Goal: Check status: Check status

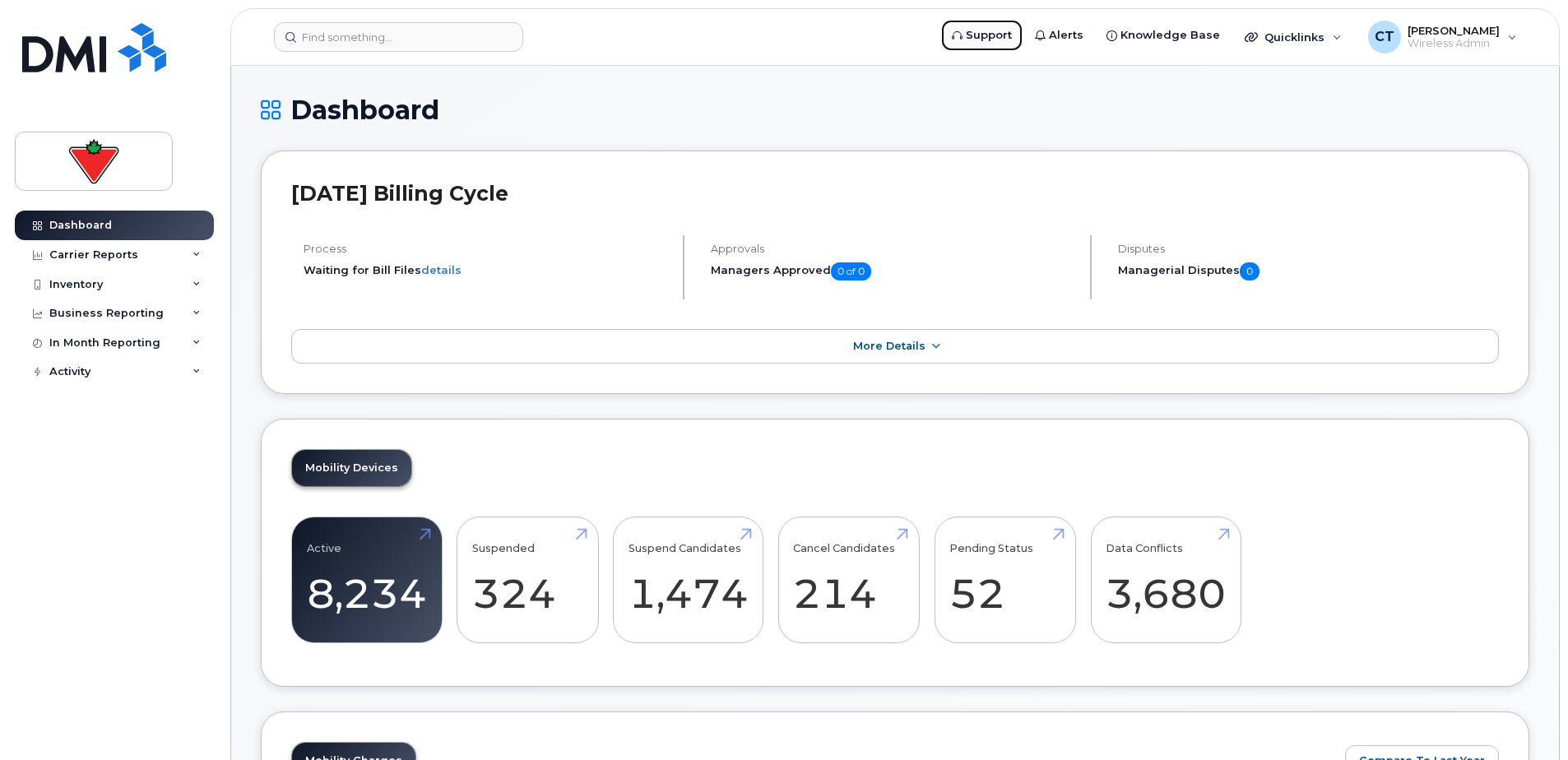
click at [1006, 31] on span "Support" at bounding box center [989, 35] width 46 height 16
click at [541, 580] on link "Suspended 324 133%" at bounding box center [527, 580] width 111 height 109
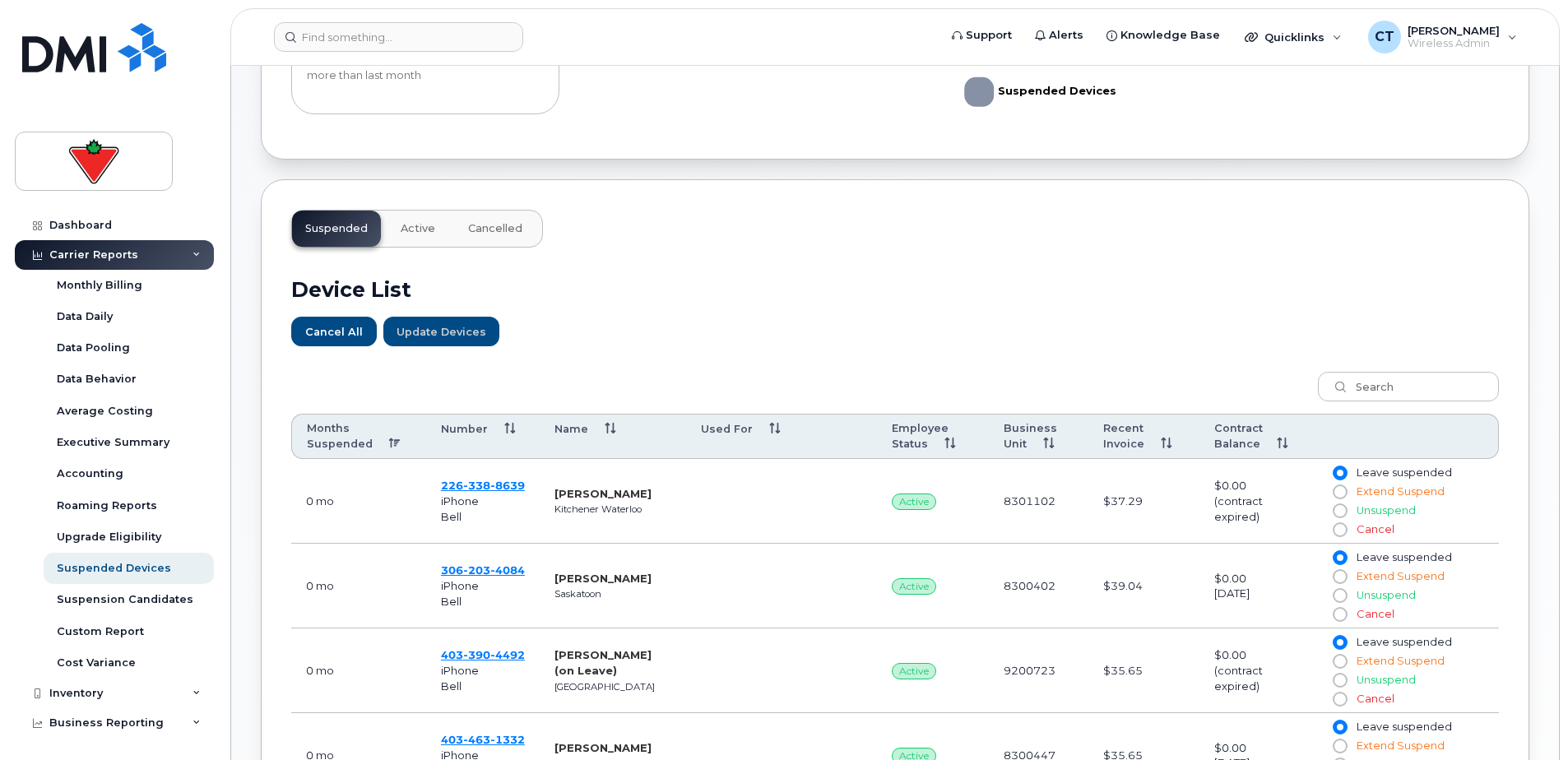
scroll to position [411, 0]
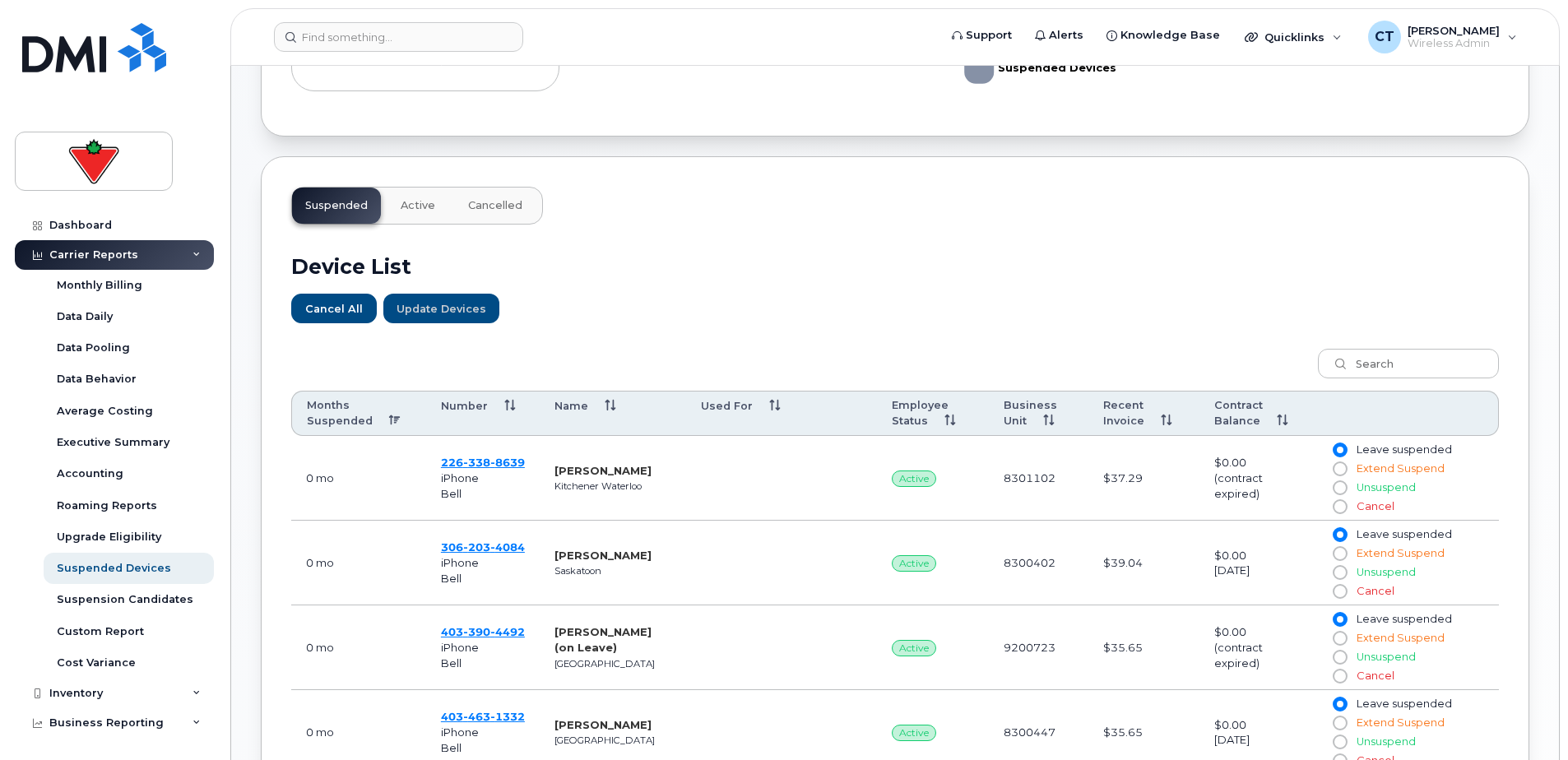
click at [336, 422] on th "Months Suspended" at bounding box center [358, 414] width 135 height 46
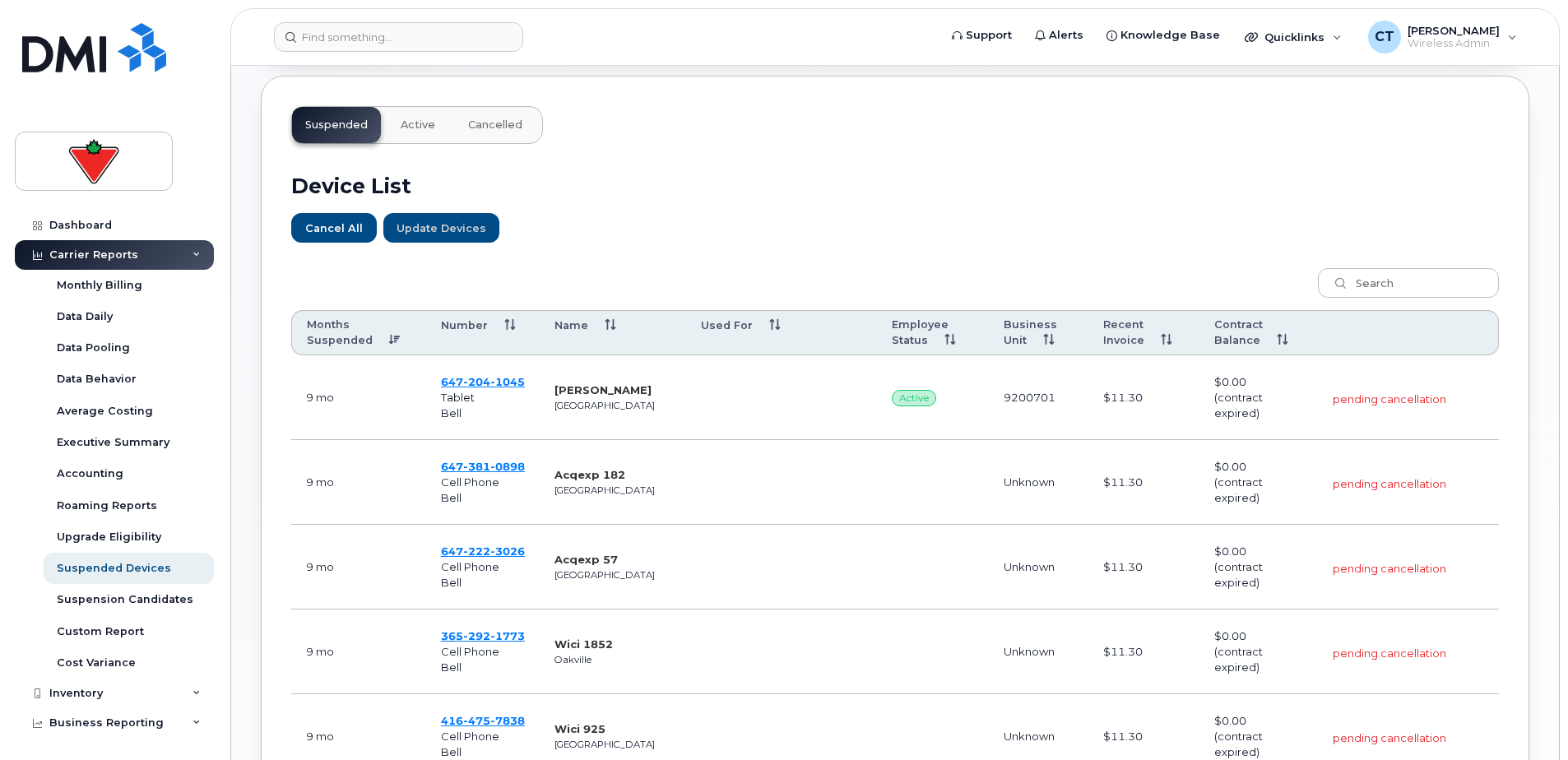
scroll to position [493, 0]
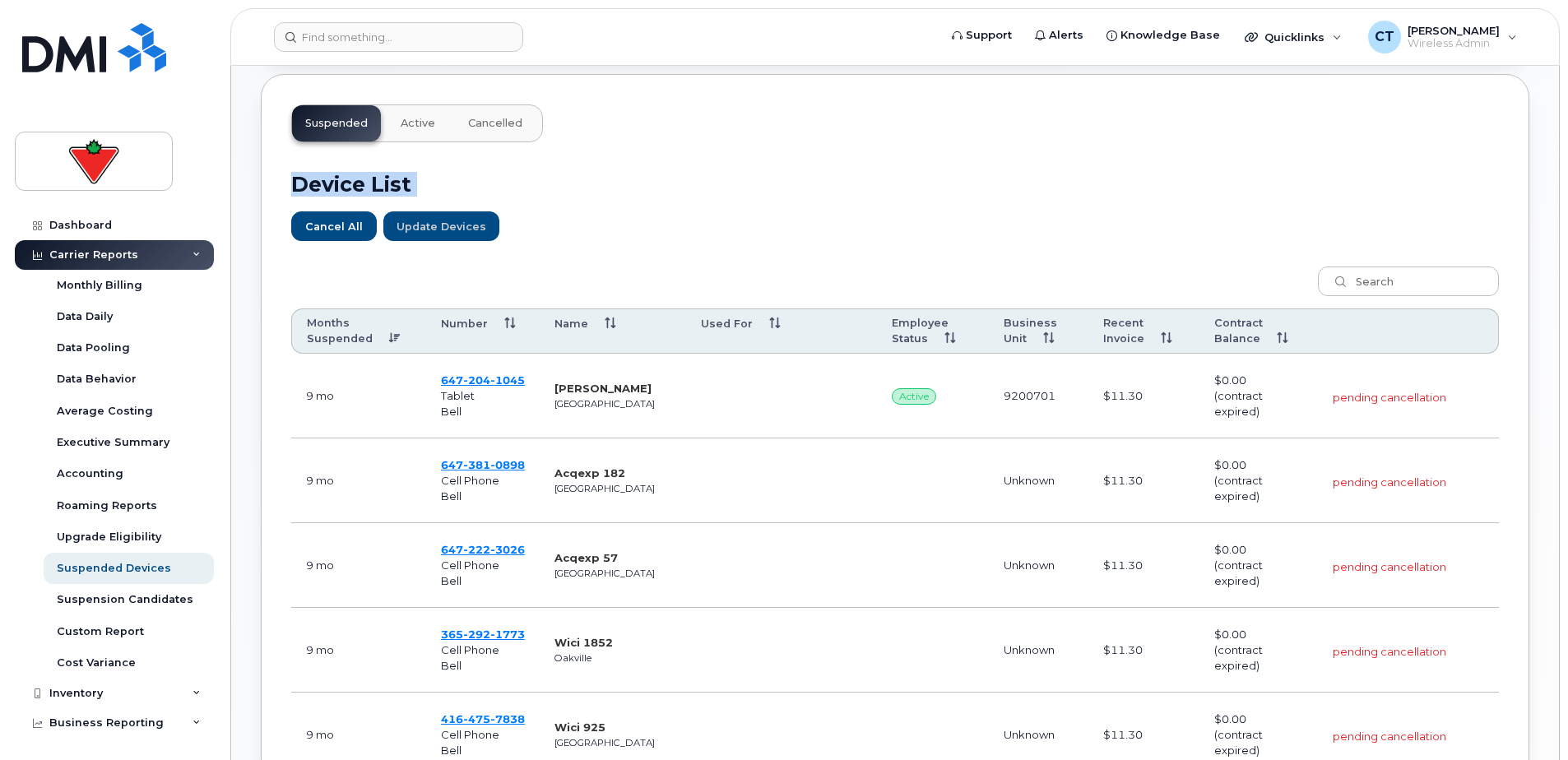
drag, startPoint x: 284, startPoint y: 115, endPoint x: 714, endPoint y: 262, distance: 454.4
click at [714, 262] on div "Suspended Active Cancelled Device List Cancel All Update Devices Customize Filt…" at bounding box center [895, 712] width 1268 height 1276
click at [1146, 239] on div "Cancel All Update Devices" at bounding box center [895, 226] width 1208 height 29
drag, startPoint x: 319, startPoint y: 100, endPoint x: 716, endPoint y: 275, distance: 433.9
click at [714, 275] on div "Suspended Active Cancelled Device List Cancel All Update Devices Customize Filt…" at bounding box center [895, 712] width 1268 height 1276
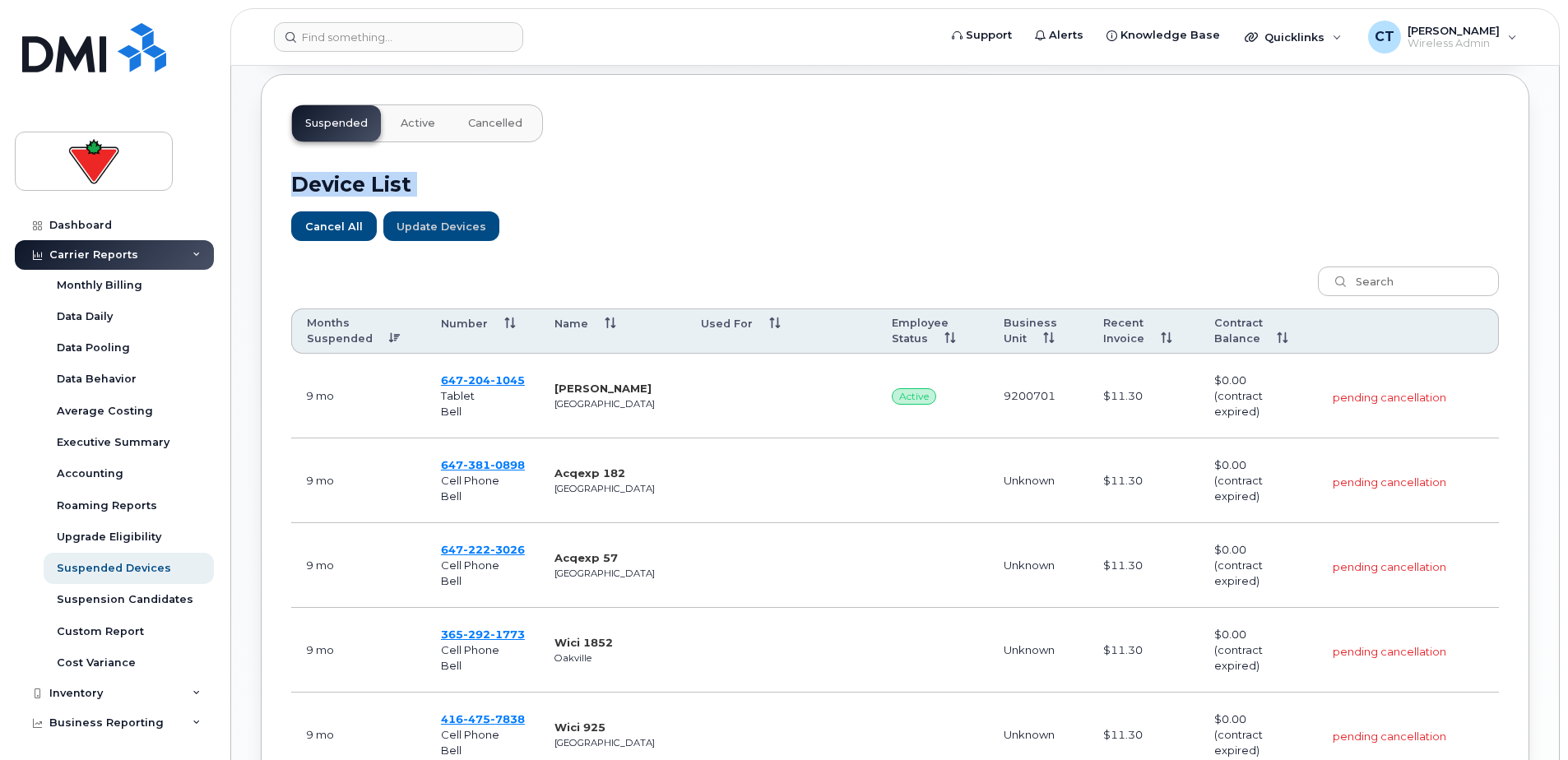
drag, startPoint x: 716, startPoint y: 275, endPoint x: 749, endPoint y: 264, distance: 34.8
click at [749, 264] on div "Months Suspended Number Name Used For Employee Status Business Unit Recent Invo…" at bounding box center [895, 754] width 1208 height 996
drag, startPoint x: 555, startPoint y: 277, endPoint x: 549, endPoint y: 269, distance: 10.0
click at [549, 269] on div "Months Suspended Number Name Used For Employee Status Business Unit Recent Invo…" at bounding box center [895, 754] width 1208 height 996
click at [887, 217] on div "Cancel All Update Devices" at bounding box center [895, 226] width 1208 height 29
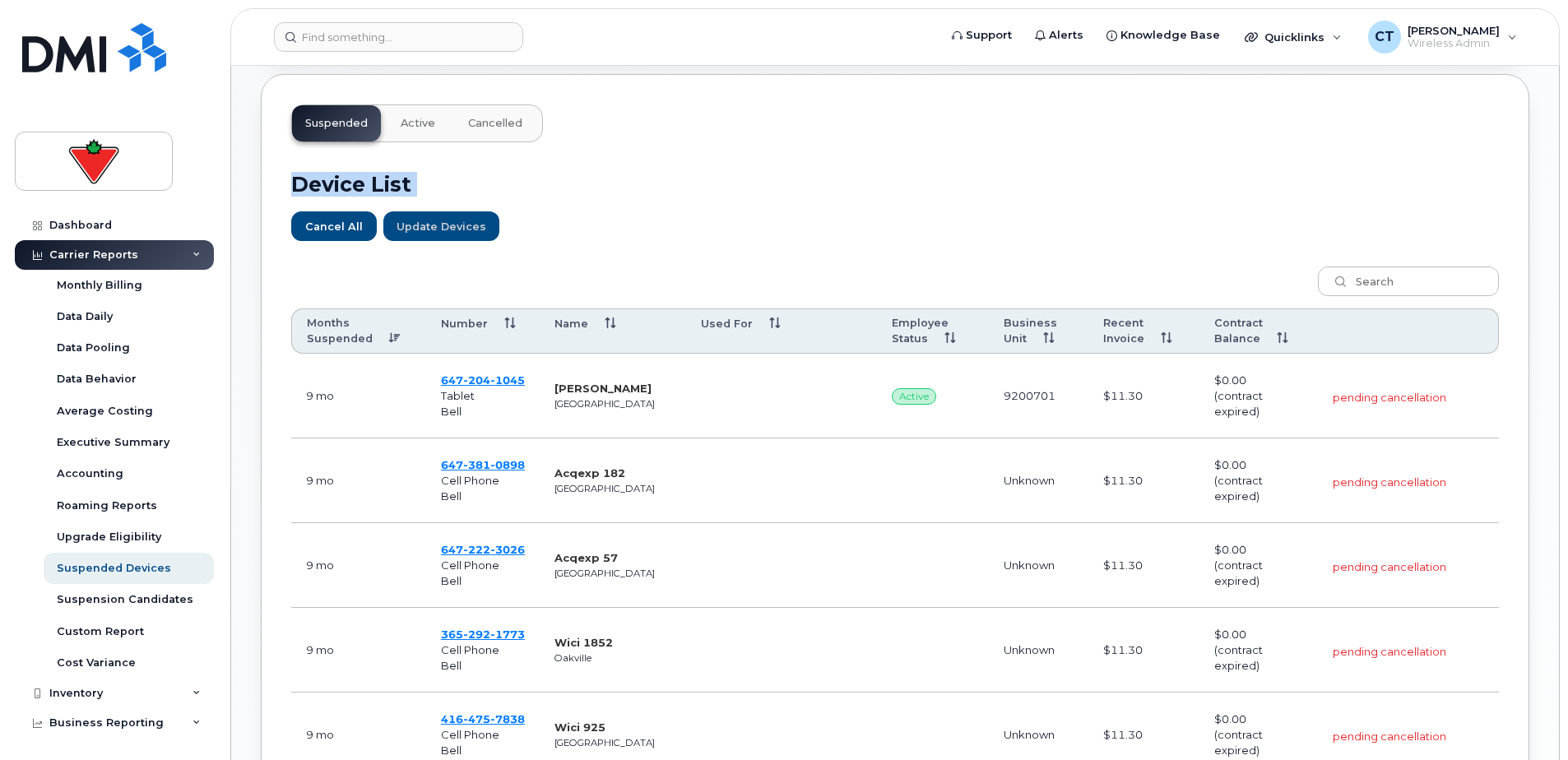
drag, startPoint x: 276, startPoint y: 90, endPoint x: 572, endPoint y: 269, distance: 345.9
click at [570, 269] on div "Suspended Active Cancelled Device List Cancel All Update Devices Customize Filt…" at bounding box center [895, 712] width 1268 height 1276
drag, startPoint x: 572, startPoint y: 269, endPoint x: 638, endPoint y: 260, distance: 66.6
click at [638, 260] on div "Months Suspended Number Name Used For Employee Status Business Unit Recent Invo…" at bounding box center [895, 754] width 1208 height 996
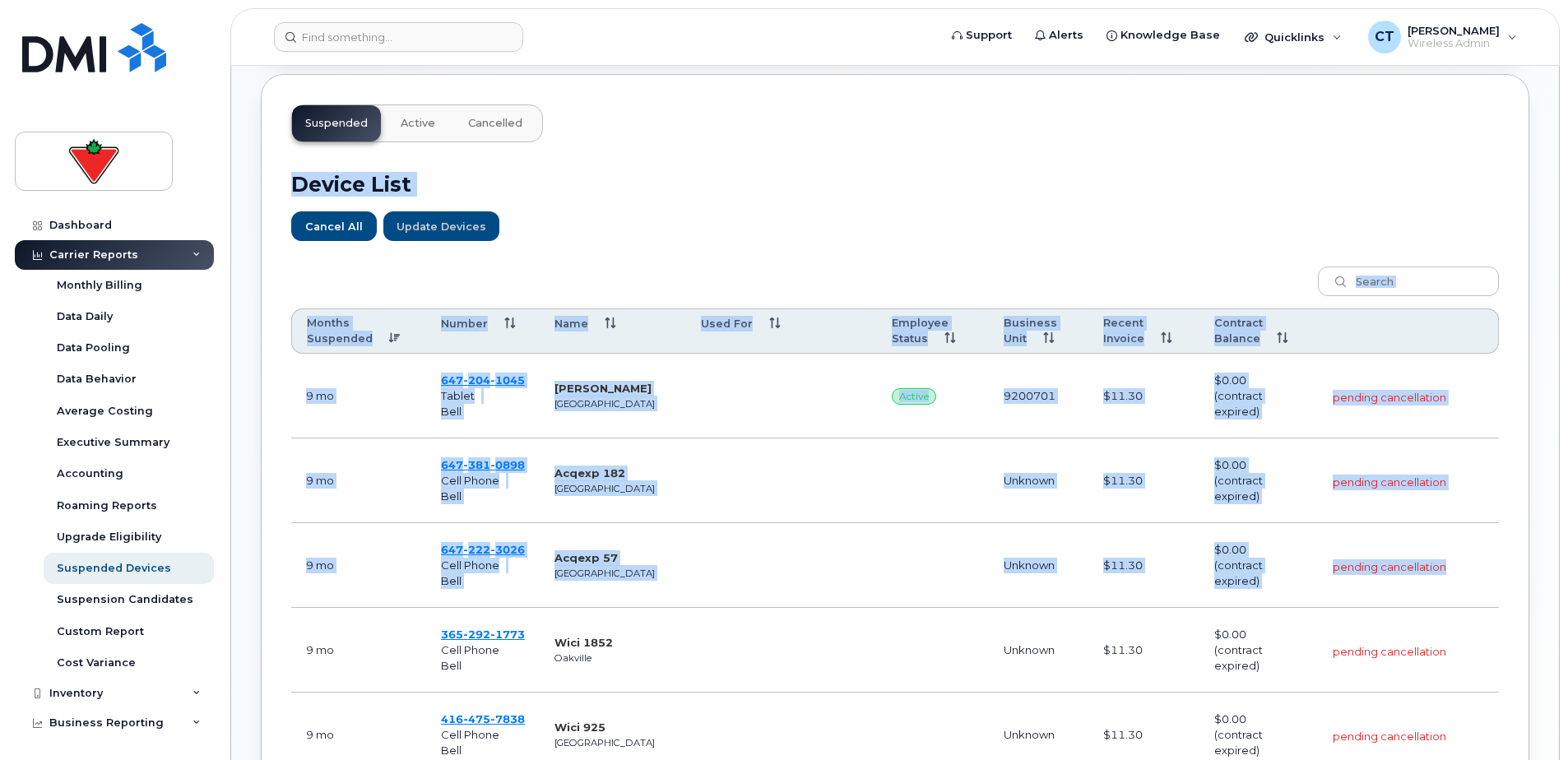
drag, startPoint x: 275, startPoint y: 93, endPoint x: 1473, endPoint y: 587, distance: 1295.9
click at [1473, 587] on div "Suspended Active Cancelled Device List Cancel All Update Devices Customize Filt…" at bounding box center [895, 712] width 1268 height 1276
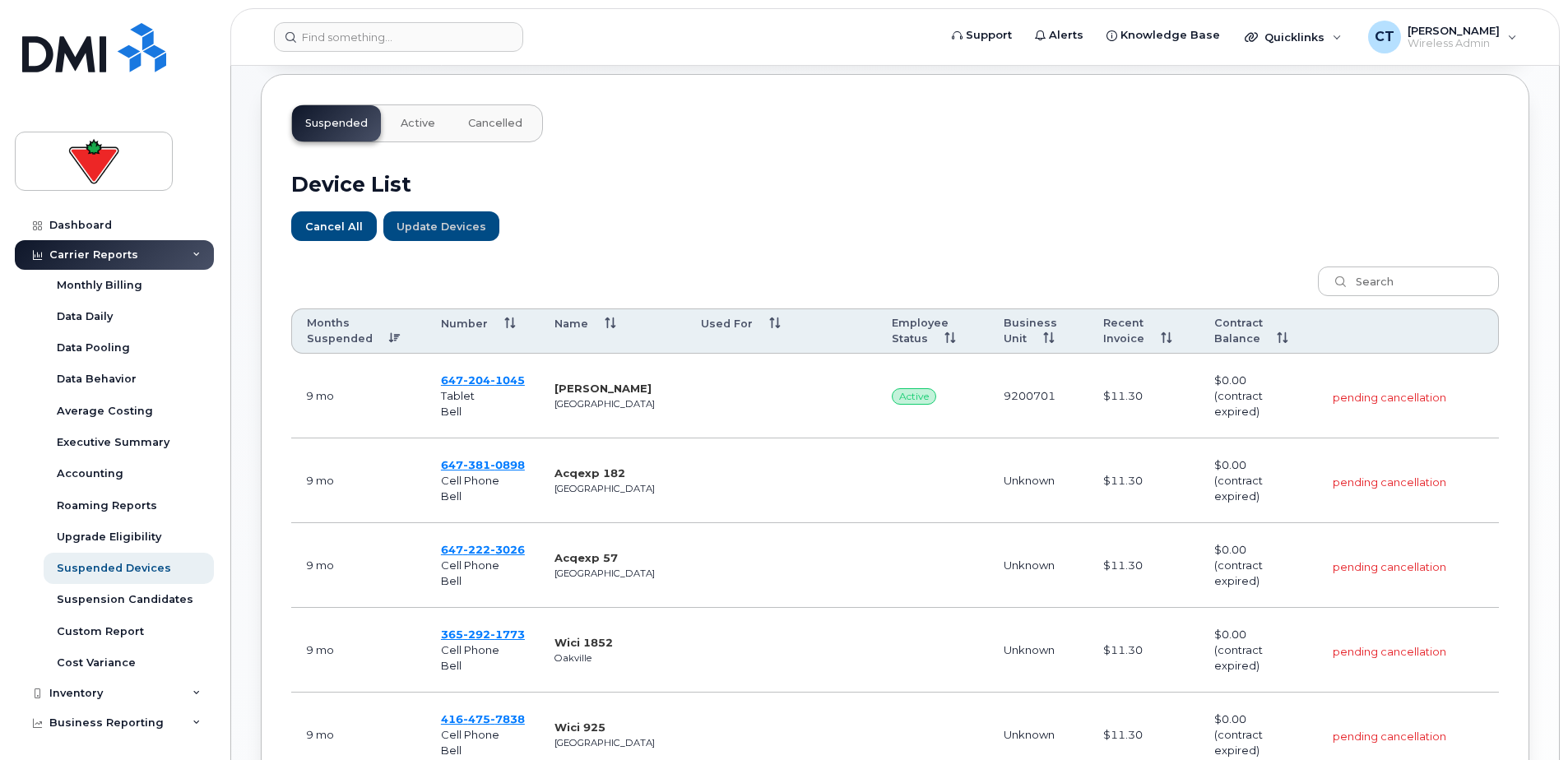
click at [1054, 288] on div "Months Suspended Number Name Used For Employee Status Business Unit Recent Invo…" at bounding box center [895, 754] width 1208 height 996
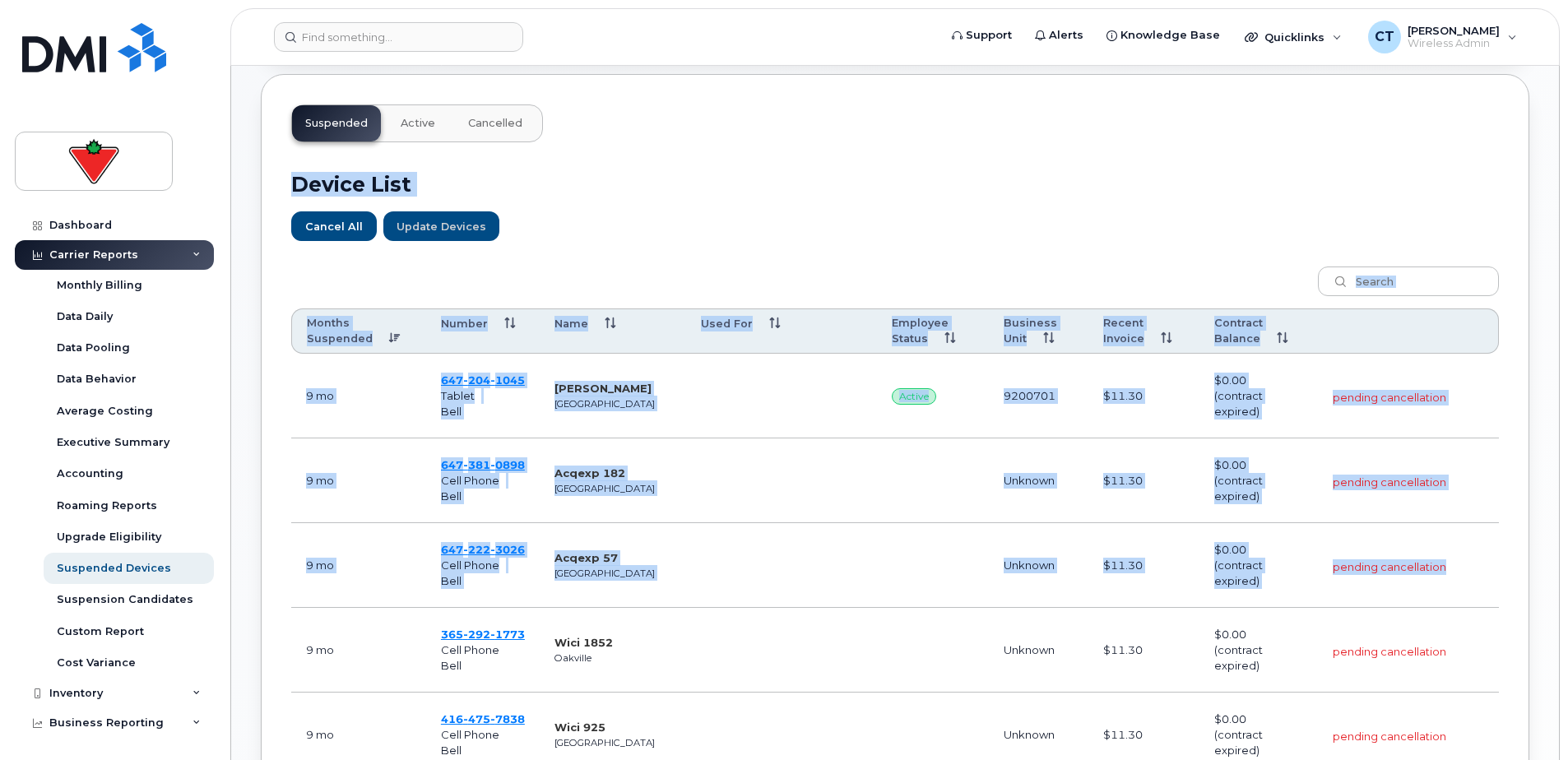
drag, startPoint x: 269, startPoint y: 90, endPoint x: 1486, endPoint y: 567, distance: 1307.1
click at [1486, 567] on div "Suspended Active Cancelled Device List Cancel All Update Devices Customize Filt…" at bounding box center [895, 712] width 1268 height 1276
drag, startPoint x: 1486, startPoint y: 567, endPoint x: 1477, endPoint y: 569, distance: 9.2
click at [1477, 569] on td "pending cancellation" at bounding box center [1407, 565] width 181 height 85
drag, startPoint x: 1477, startPoint y: 569, endPoint x: 261, endPoint y: 102, distance: 1302.6
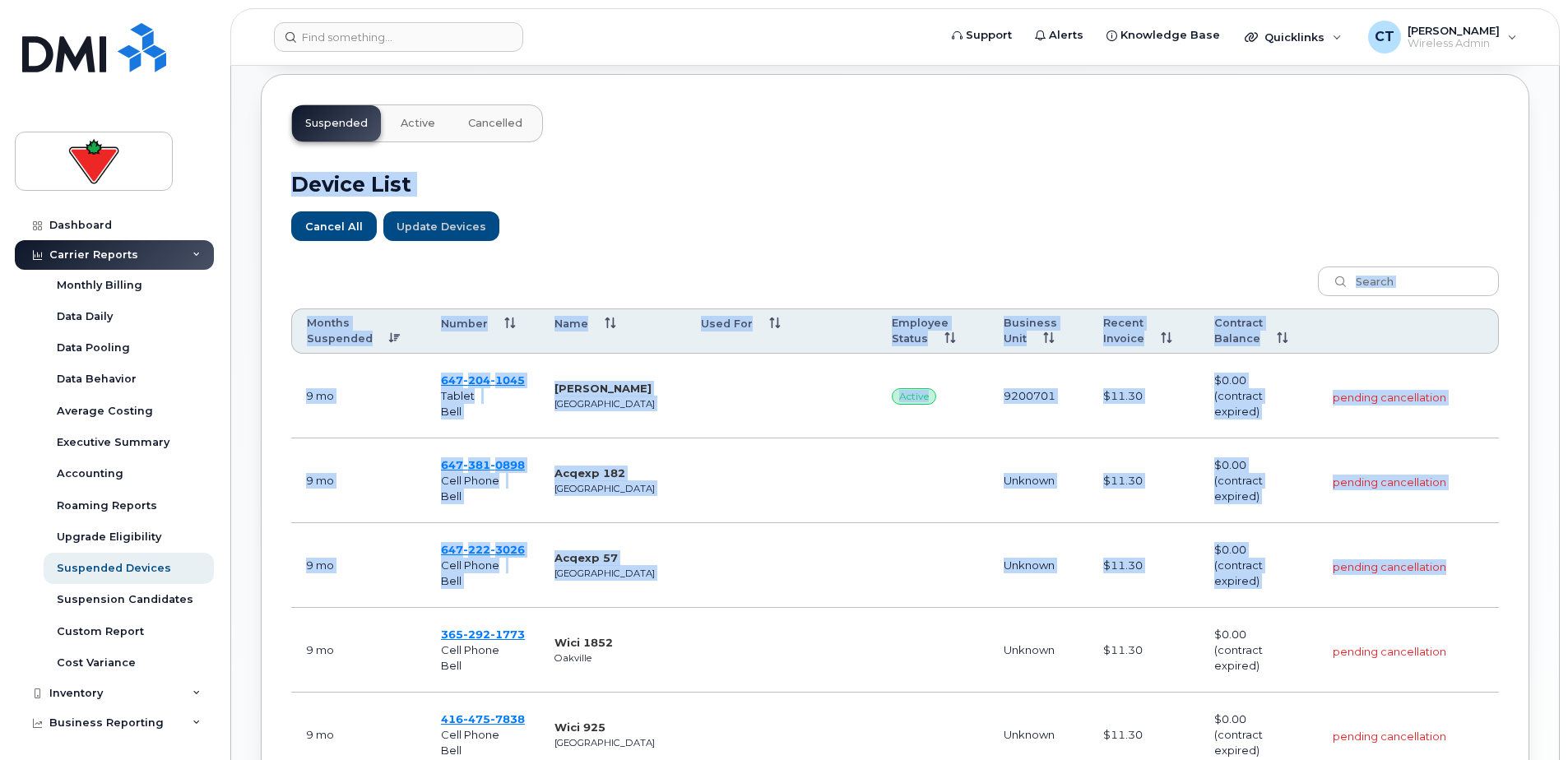
click at [261, 102] on div "Suspended Active Cancelled Device List Cancel All Update Devices Customize Filt…" at bounding box center [895, 712] width 1268 height 1276
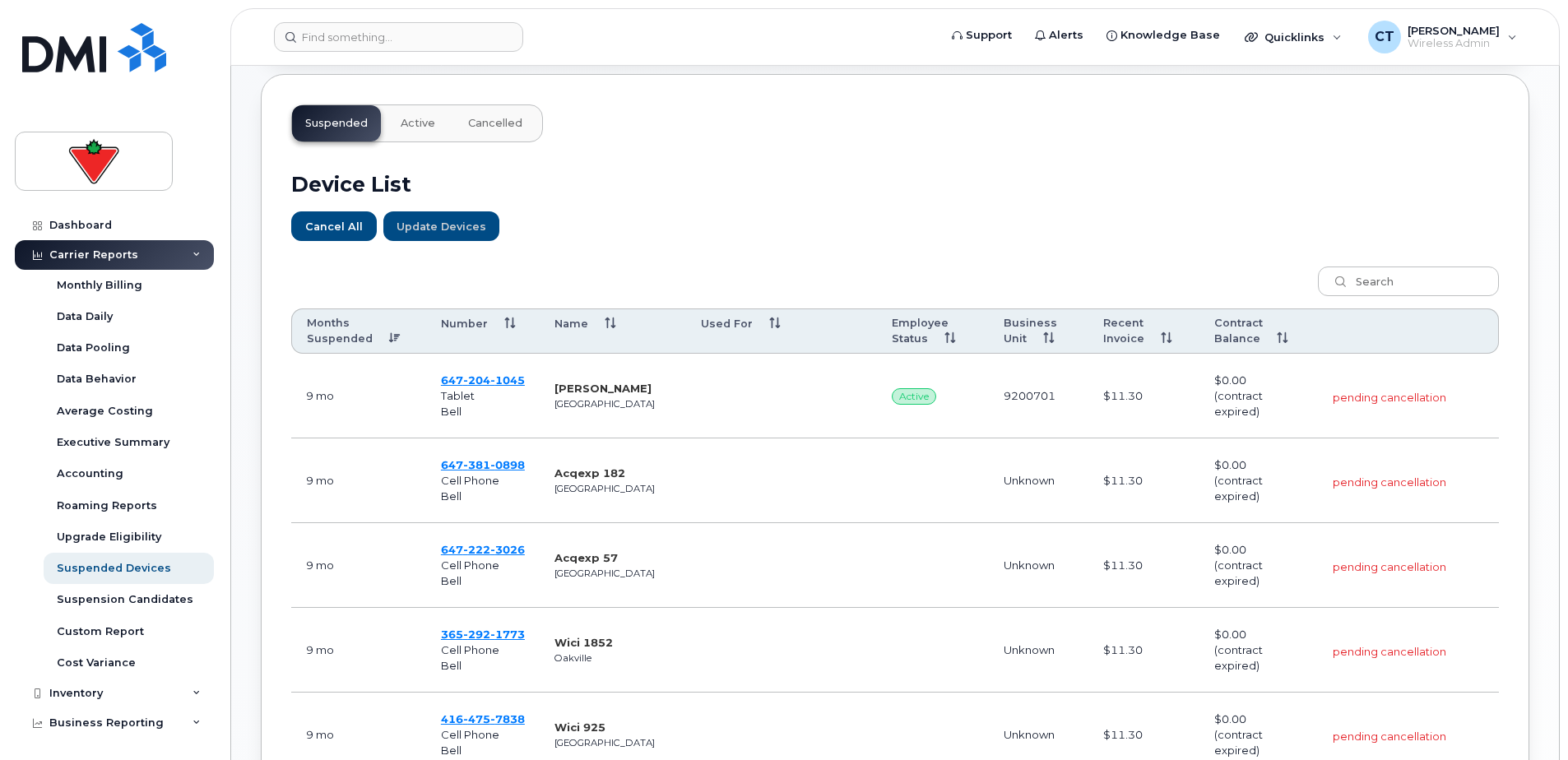
click at [265, 101] on div "Suspended Active Cancelled Device List Cancel All Update Devices Customize Filt…" at bounding box center [895, 712] width 1268 height 1276
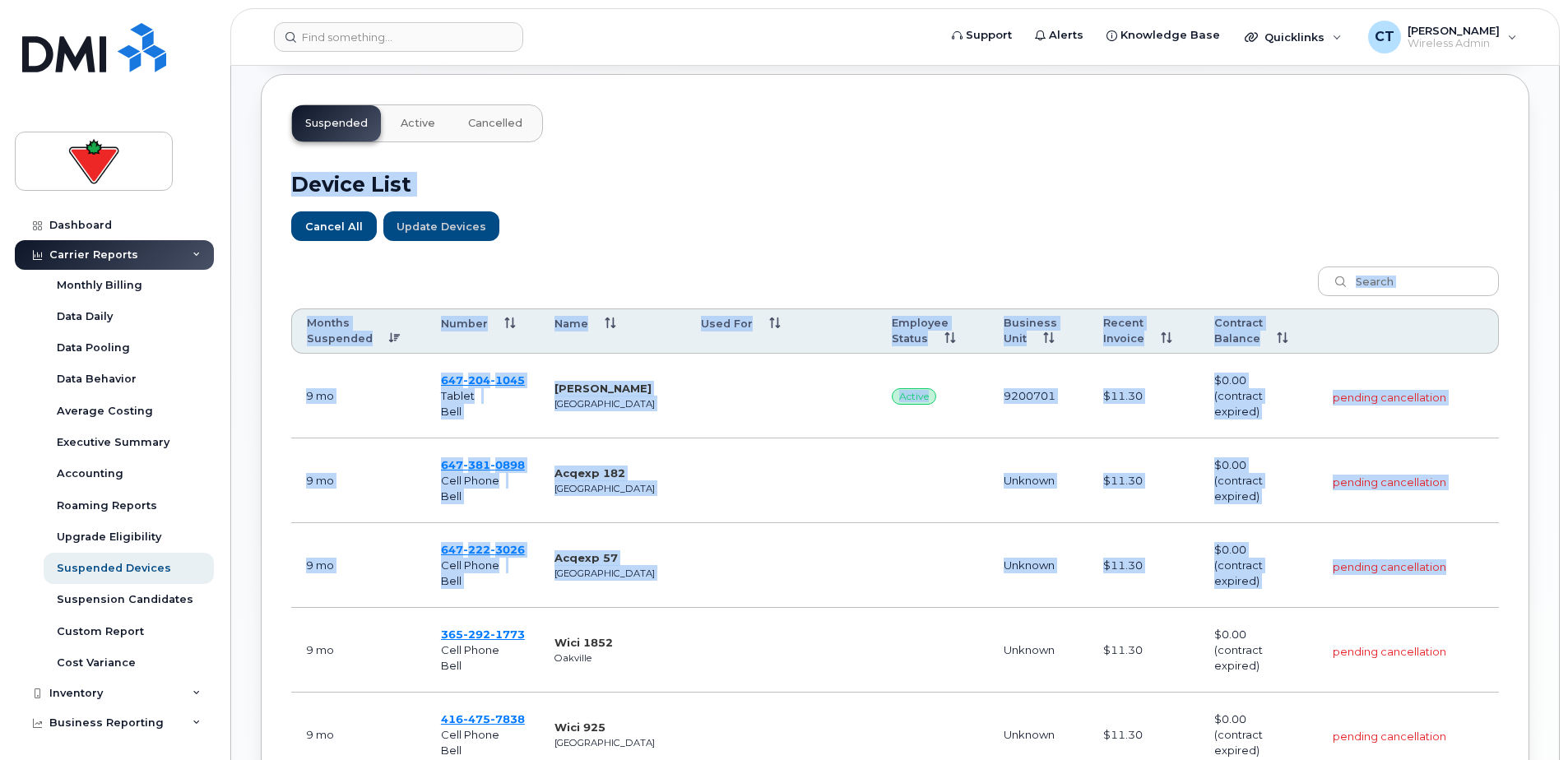
drag, startPoint x: 276, startPoint y: 88, endPoint x: 1474, endPoint y: 576, distance: 1293.6
click at [1475, 577] on div "Suspended Active Cancelled Device List Cancel All Update Devices Customize Filt…" at bounding box center [895, 712] width 1268 height 1276
click at [1474, 571] on td "pending cancellation" at bounding box center [1407, 565] width 181 height 85
drag, startPoint x: 1482, startPoint y: 567, endPoint x: 273, endPoint y: 94, distance: 1298.2
click at [273, 94] on div "Suspended Active Cancelled Device List Cancel All Update Devices Customize Filt…" at bounding box center [895, 712] width 1268 height 1276
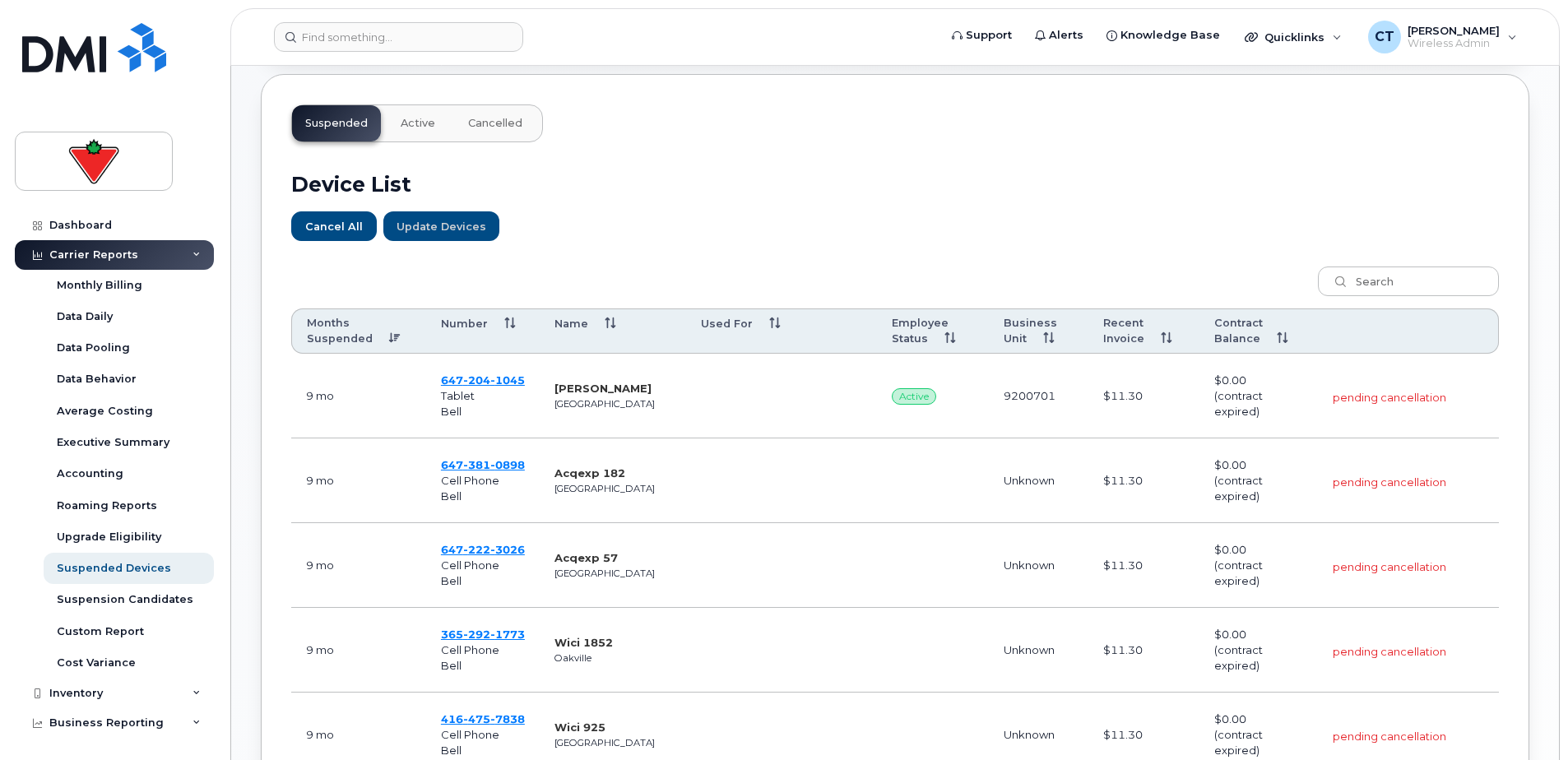
click at [273, 92] on div "Suspended Active Cancelled Device List Cancel All Update Devices Customize Filt…" at bounding box center [895, 712] width 1268 height 1276
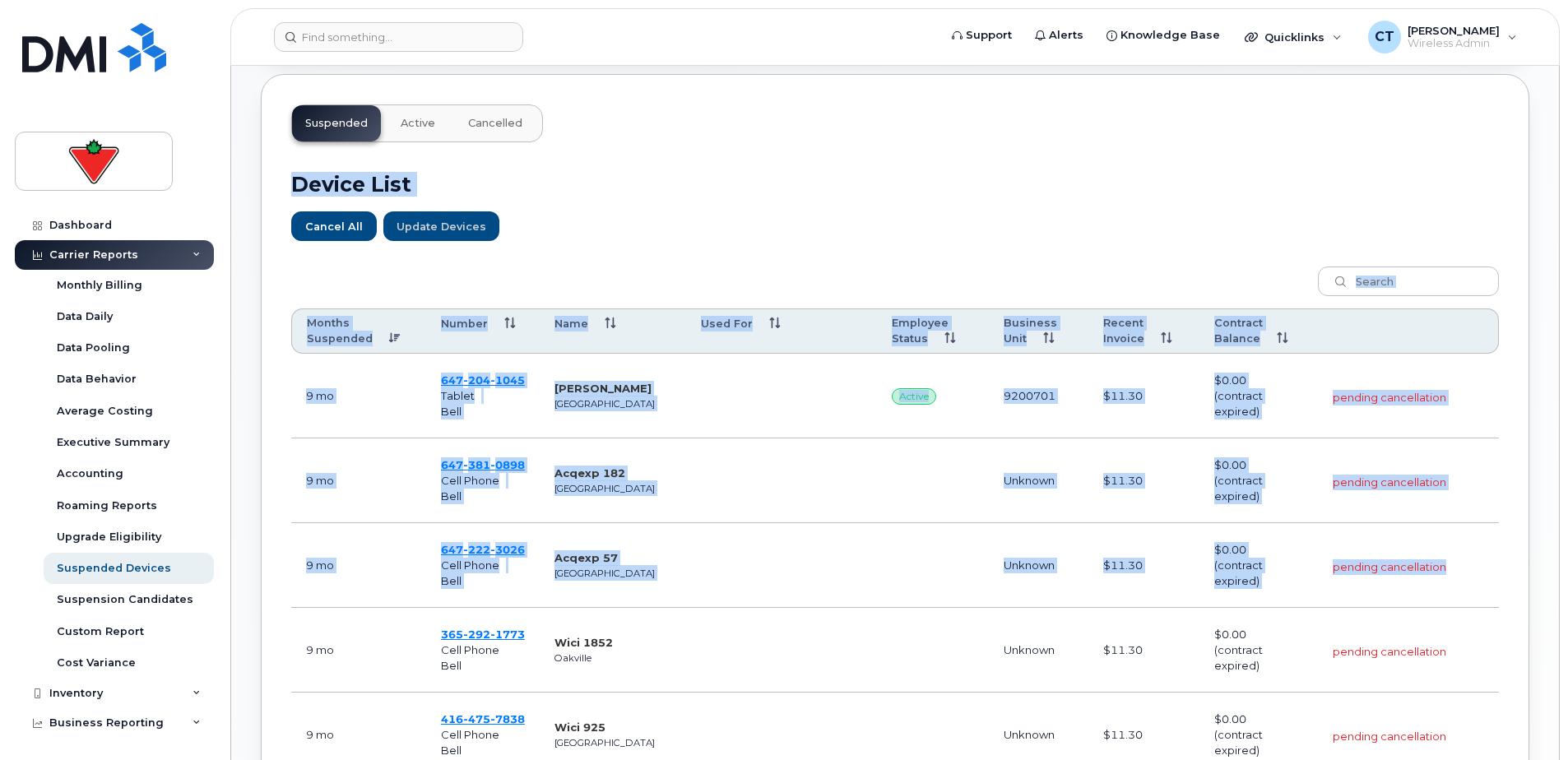
drag, startPoint x: 276, startPoint y: 87, endPoint x: 1484, endPoint y: 555, distance: 1295.5
click at [1484, 555] on div "Suspended Active Cancelled Device List Cancel All Update Devices Customize Filt…" at bounding box center [895, 712] width 1268 height 1276
drag, startPoint x: 1484, startPoint y: 555, endPoint x: 1453, endPoint y: 572, distance: 35.4
click at [1453, 572] on td "pending cancellation" at bounding box center [1407, 565] width 181 height 85
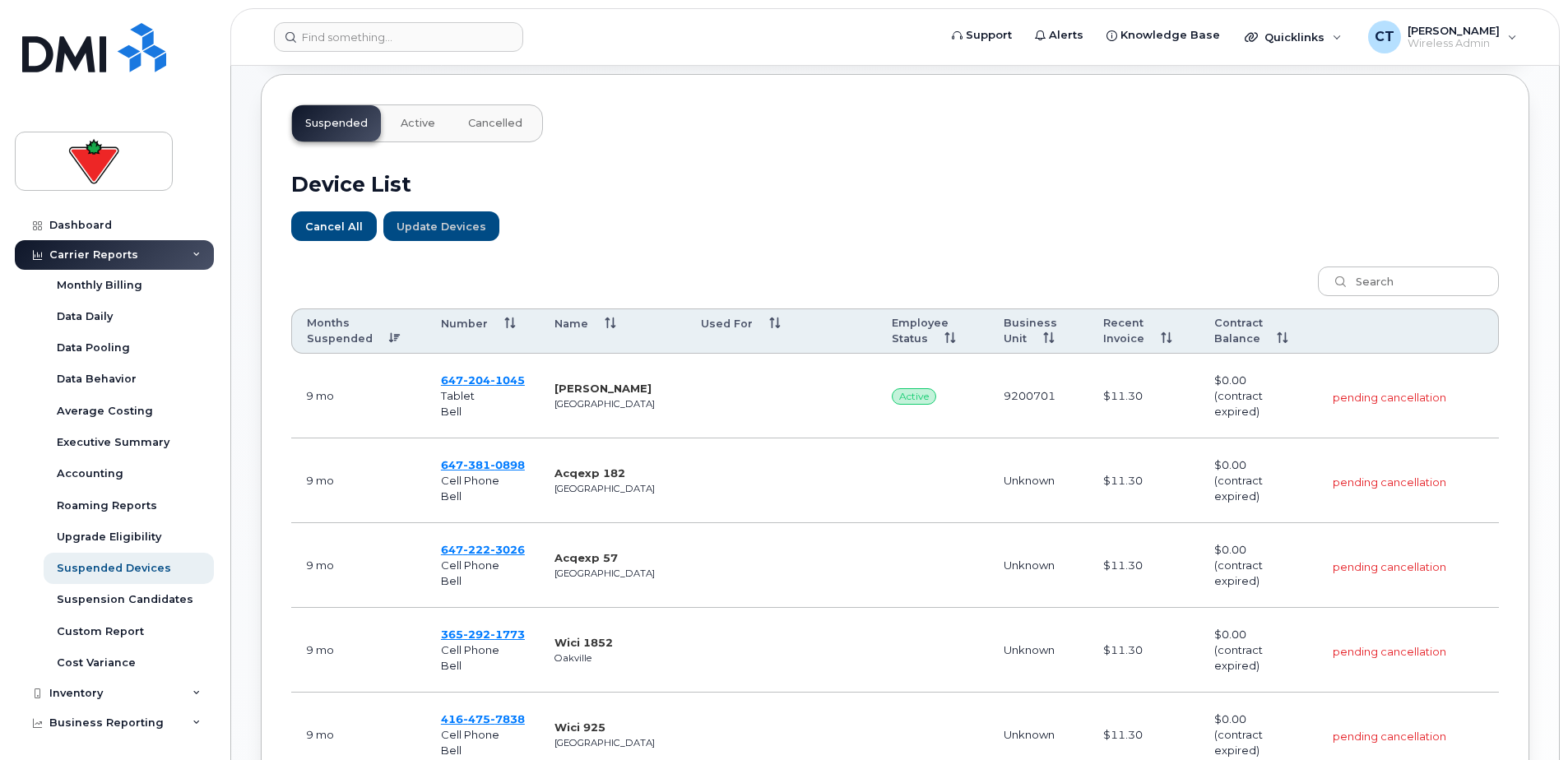
drag, startPoint x: 763, startPoint y: 217, endPoint x: 653, endPoint y: 226, distance: 110.4
click at [653, 226] on div "Cancel All Update Devices" at bounding box center [895, 226] width 1208 height 29
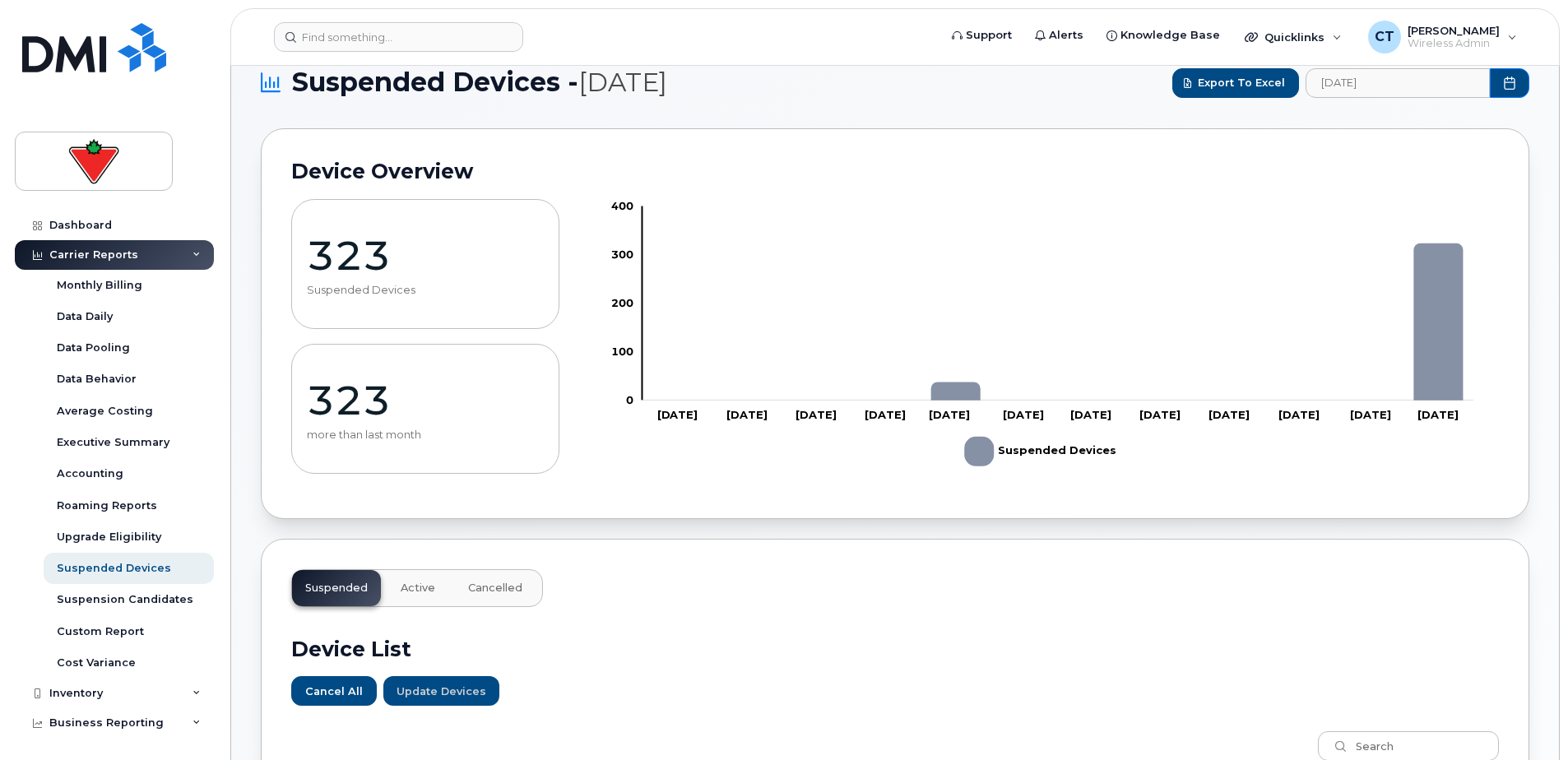
scroll to position [0, 0]
